Goal: Task Accomplishment & Management: Use online tool/utility

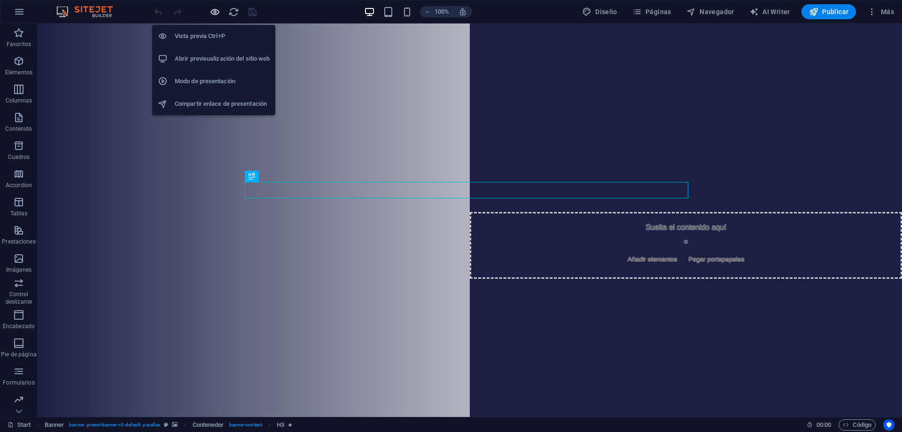
click at [215, 14] on icon "button" at bounding box center [215, 12] width 11 height 11
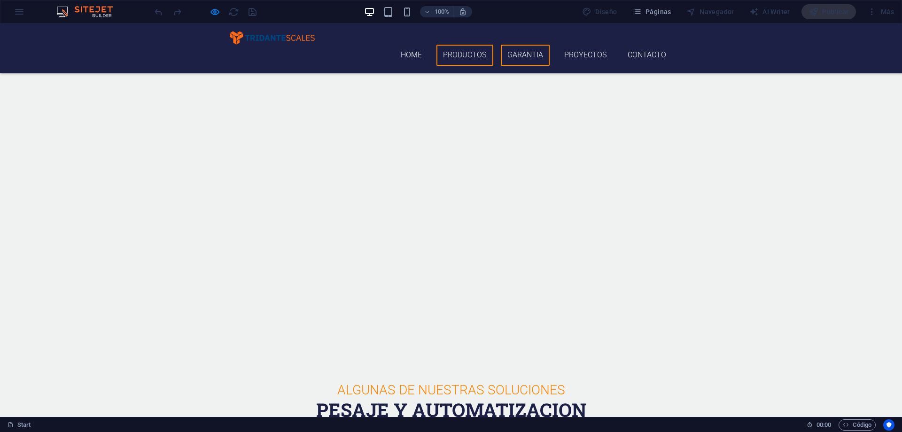
click at [529, 45] on link "Garantia" at bounding box center [525, 55] width 49 height 21
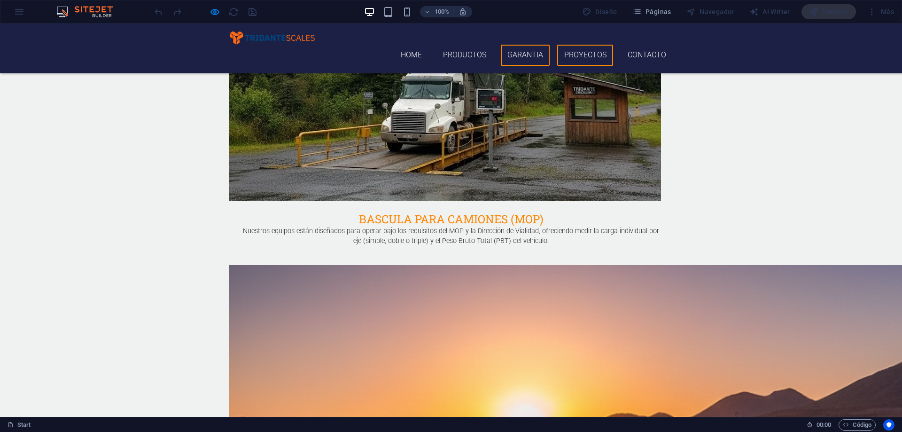
scroll to position [1726, 0]
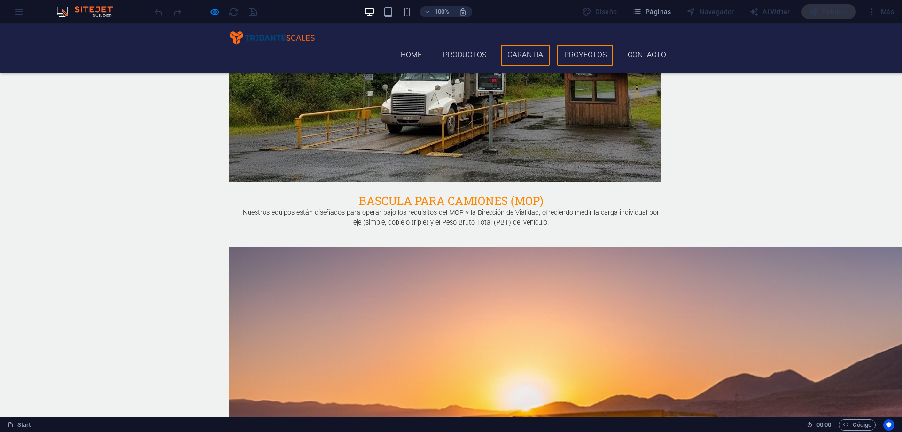
click at [591, 45] on link "Proyectos" at bounding box center [585, 55] width 56 height 21
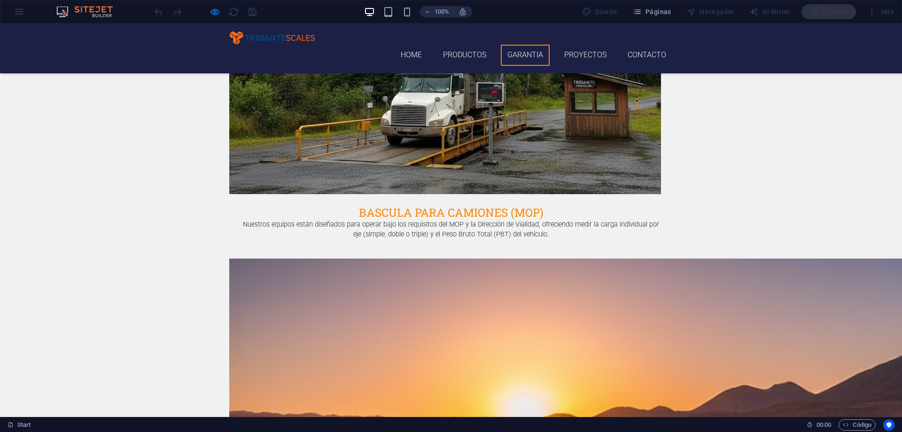
scroll to position [1702, 0]
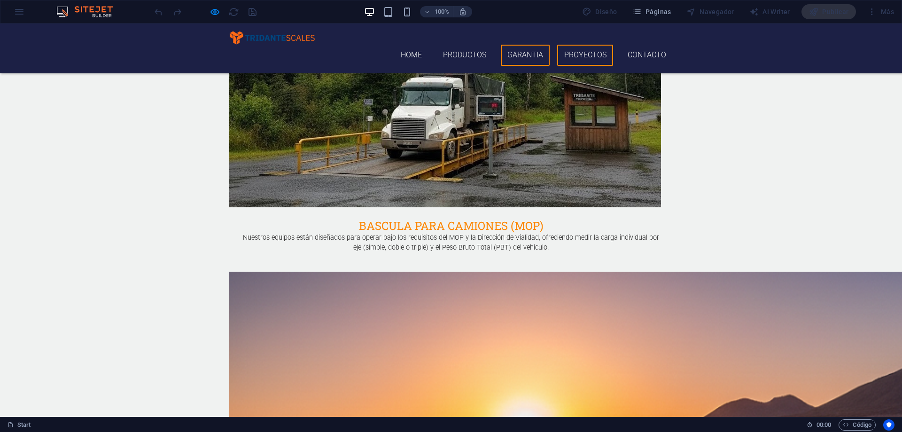
click at [573, 45] on link "Proyectos" at bounding box center [585, 55] width 56 height 21
click at [643, 45] on link "Contacto" at bounding box center [647, 55] width 52 height 21
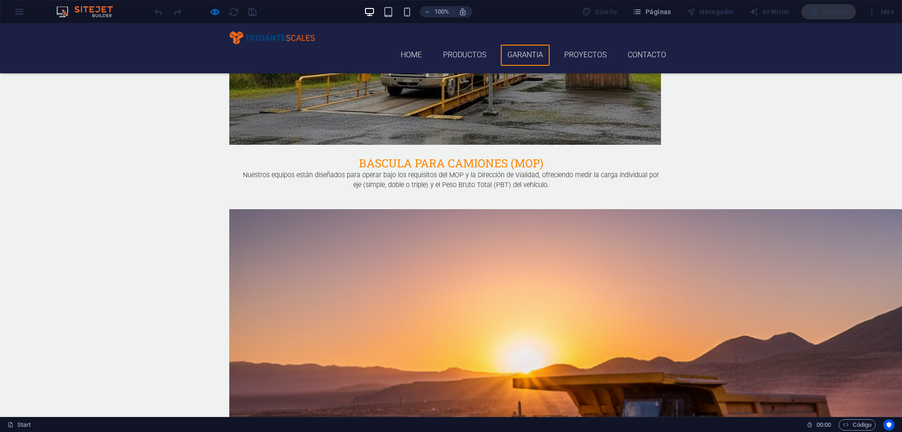
scroll to position [2077, 0]
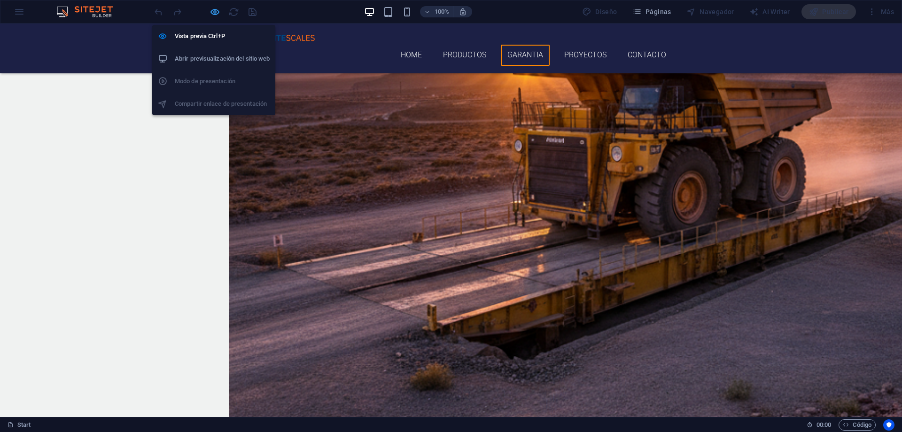
click at [213, 14] on icon "button" at bounding box center [215, 12] width 11 height 11
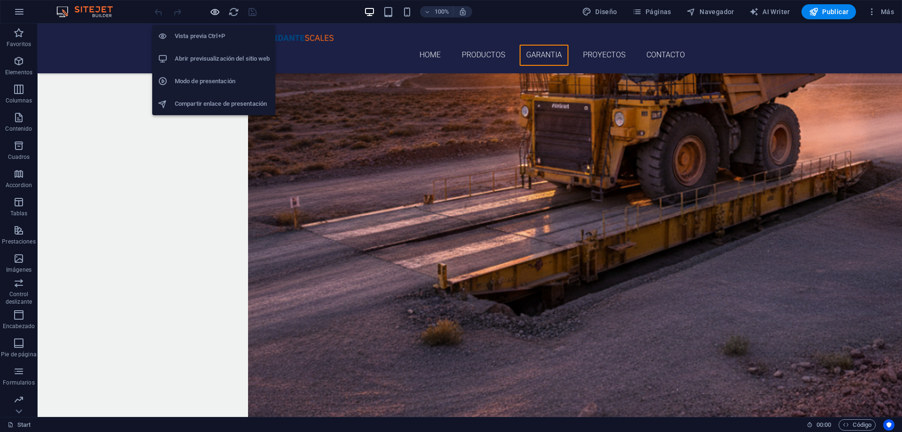
scroll to position [2247, 0]
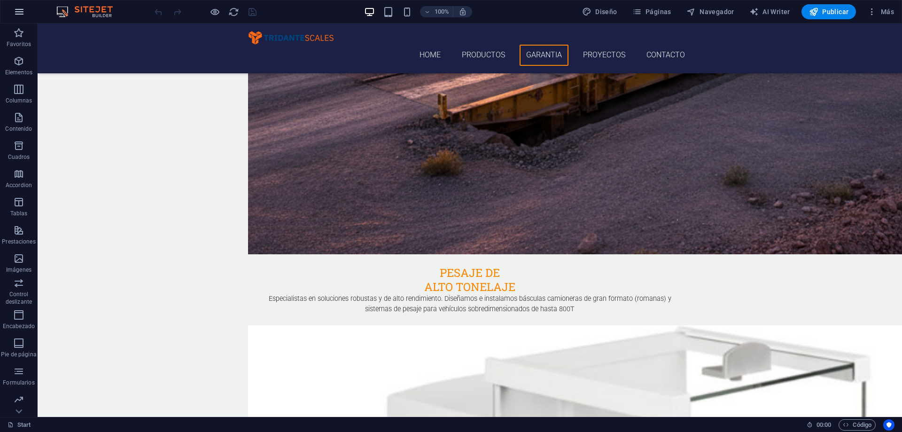
click at [22, 14] on icon "button" at bounding box center [19, 11] width 11 height 11
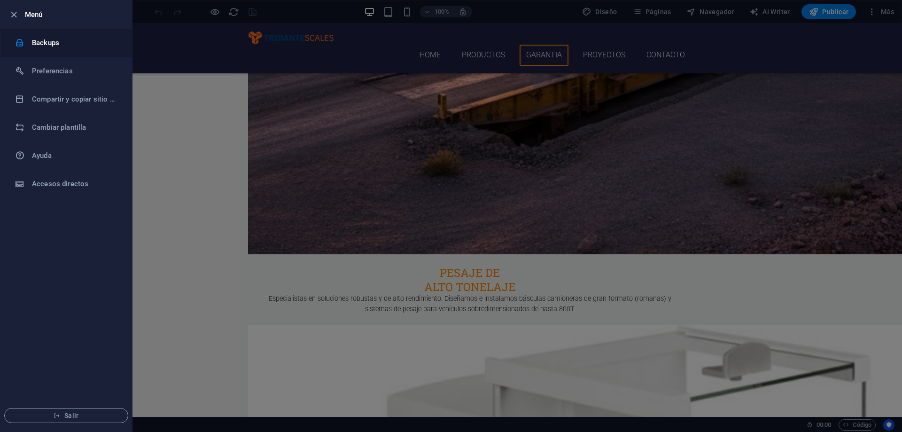
click at [42, 43] on h6 "Backups" at bounding box center [75, 42] width 87 height 11
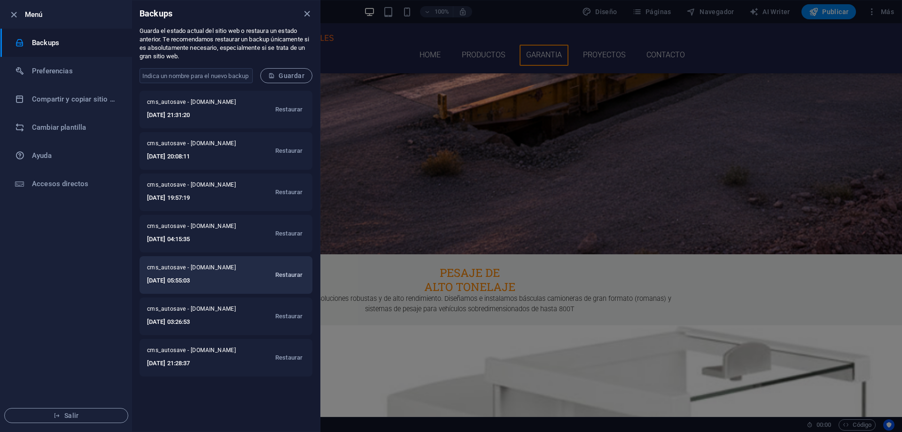
click at [296, 274] on span "Restaurar" at bounding box center [288, 274] width 27 height 11
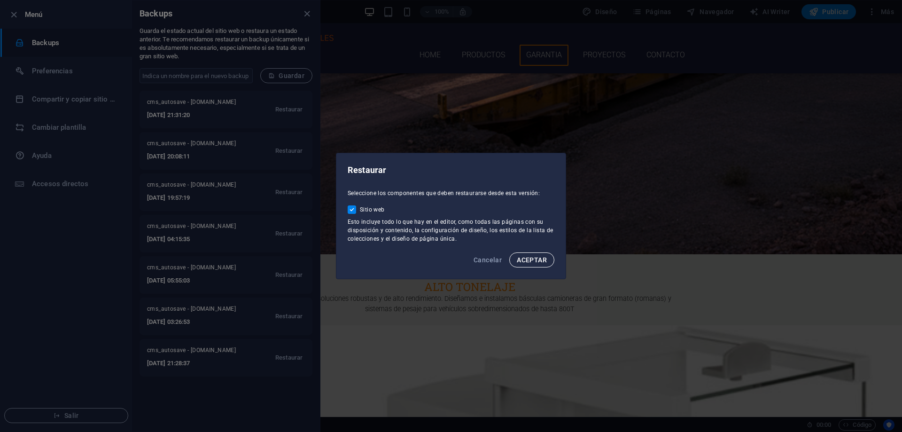
click at [539, 261] on span "ACEPTAR" at bounding box center [532, 260] width 30 height 8
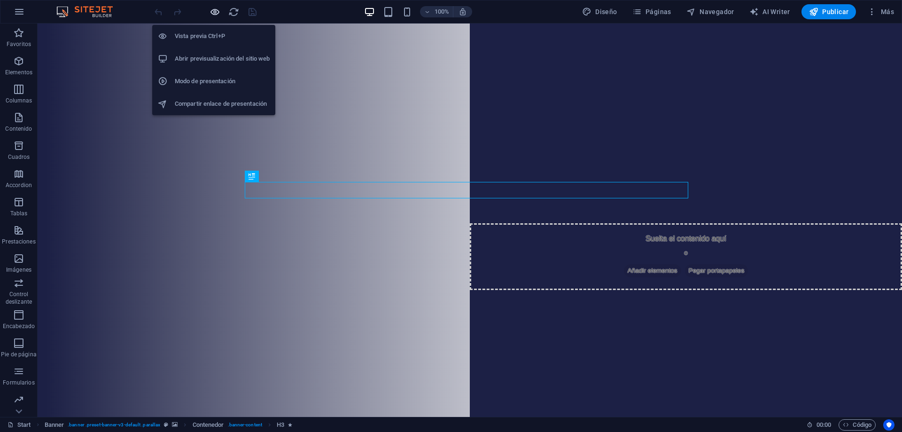
click at [212, 13] on icon "button" at bounding box center [215, 12] width 11 height 11
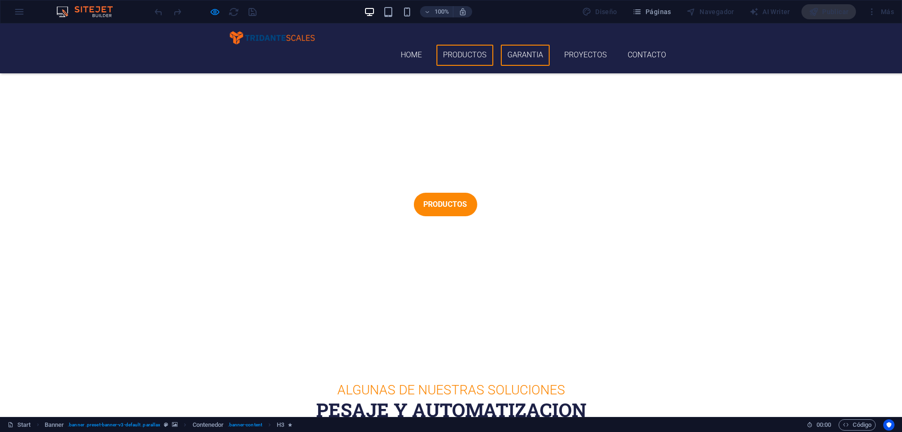
click at [526, 45] on link "Garantia" at bounding box center [525, 55] width 49 height 21
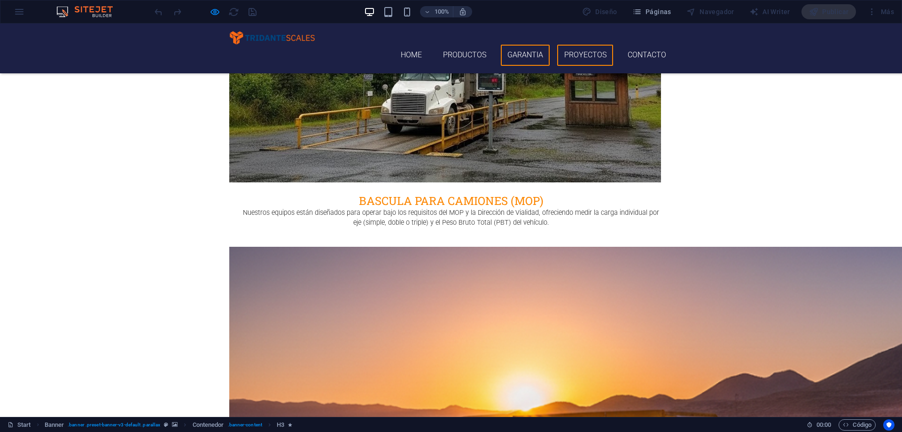
click at [579, 45] on link "Proyectos" at bounding box center [585, 55] width 56 height 21
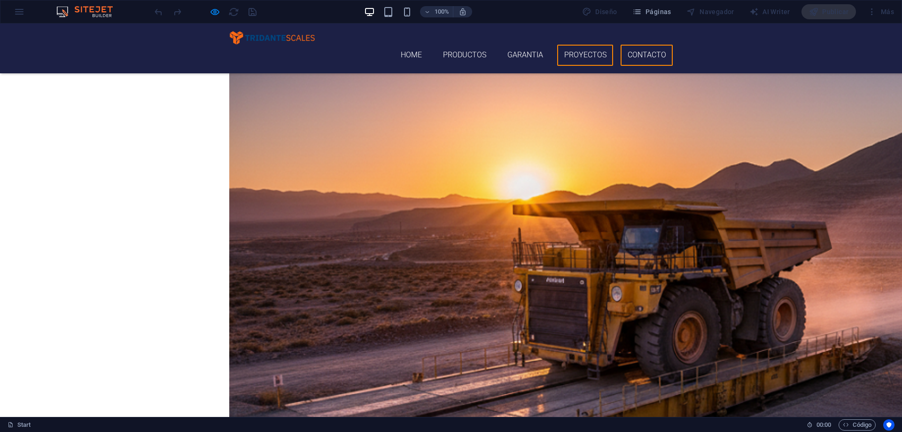
click at [639, 45] on link "Contacto" at bounding box center [647, 55] width 52 height 21
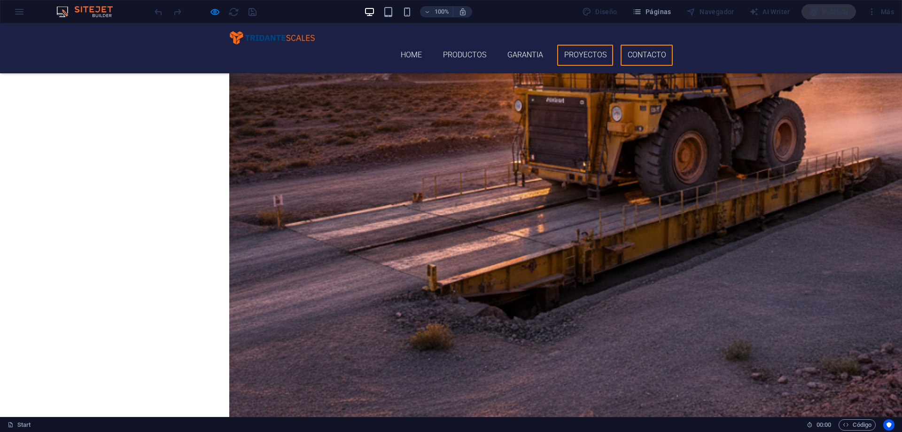
scroll to position [2169, 0]
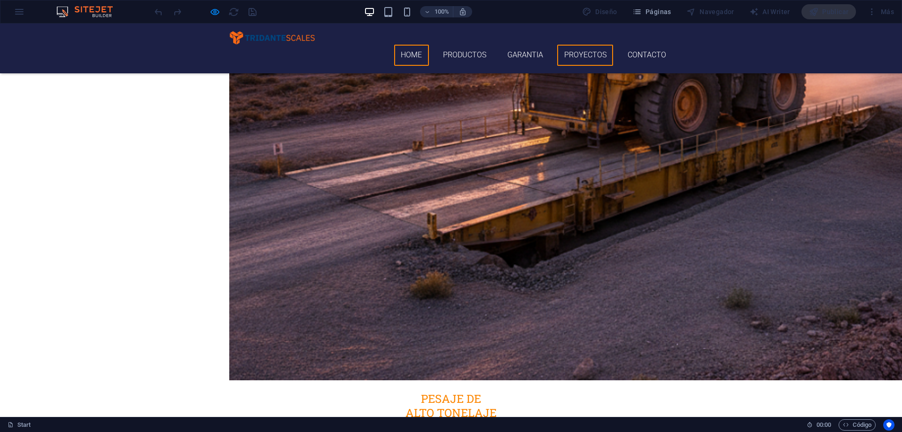
click at [404, 45] on link "Home" at bounding box center [411, 55] width 35 height 21
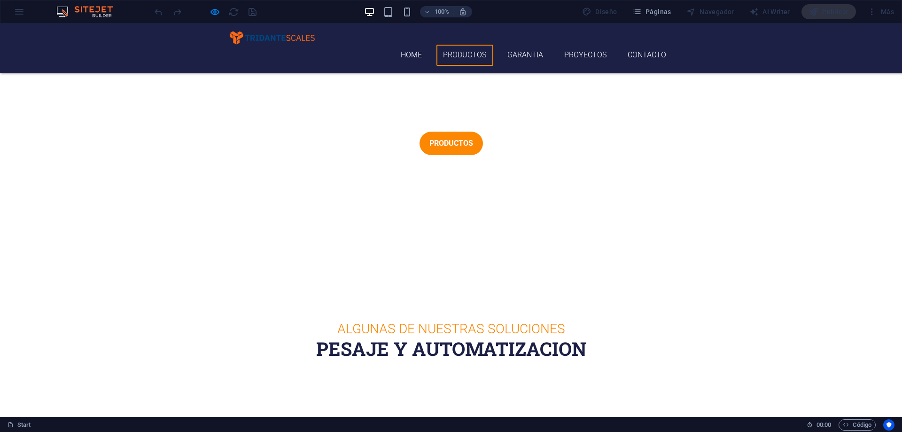
scroll to position [0, 0]
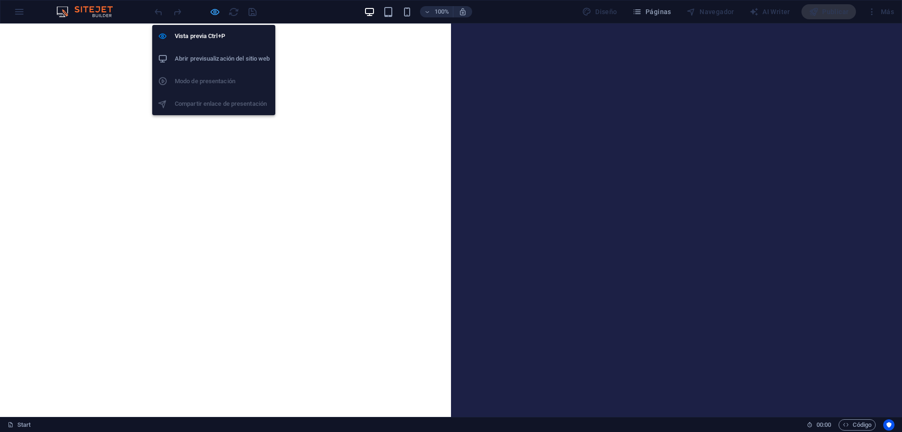
click at [215, 13] on icon "button" at bounding box center [215, 12] width 11 height 11
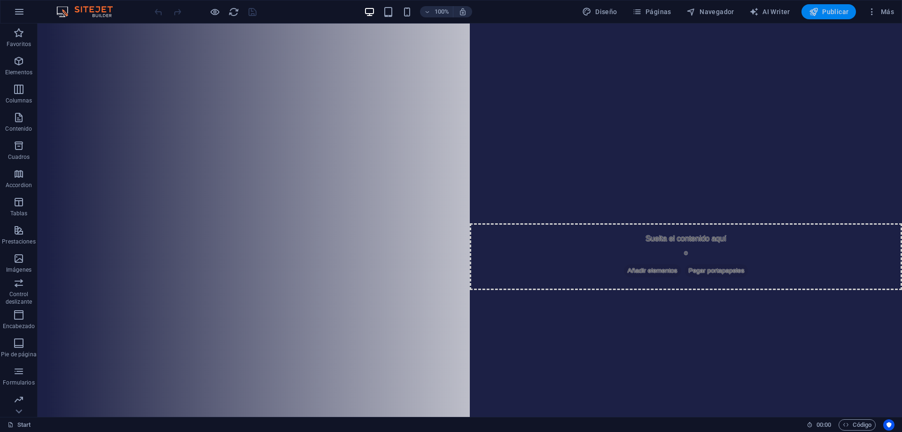
click at [827, 13] on span "Publicar" at bounding box center [829, 11] width 40 height 9
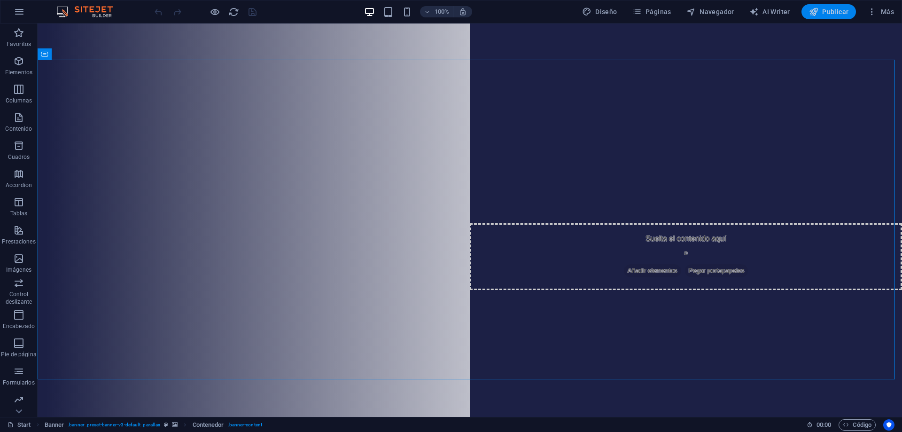
click at [821, 7] on button "Publicar" at bounding box center [828, 11] width 55 height 15
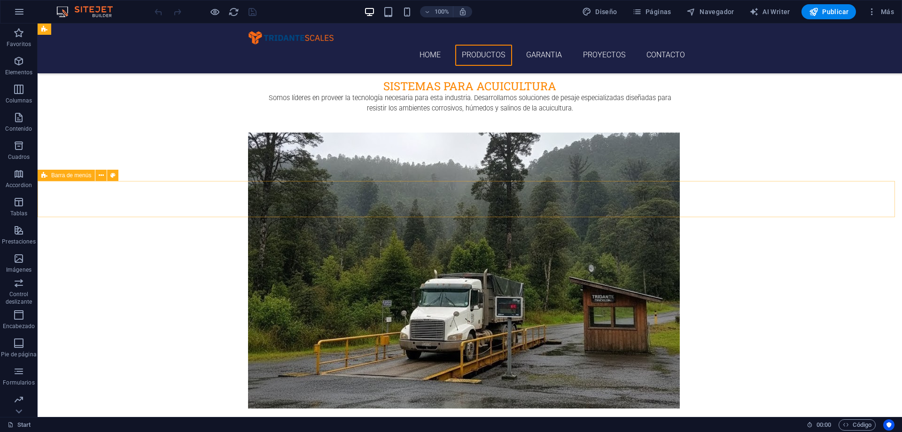
scroll to position [1399, 0]
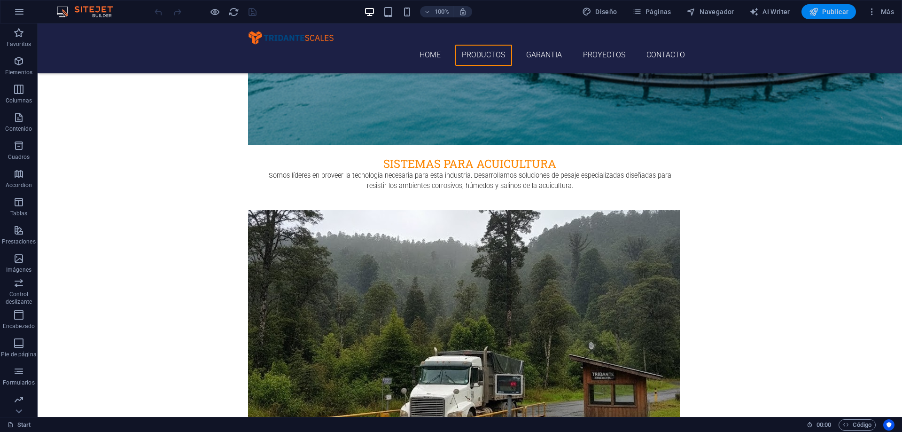
click at [829, 11] on span "Publicar" at bounding box center [829, 11] width 40 height 9
